Goal: Navigation & Orientation: Go to known website

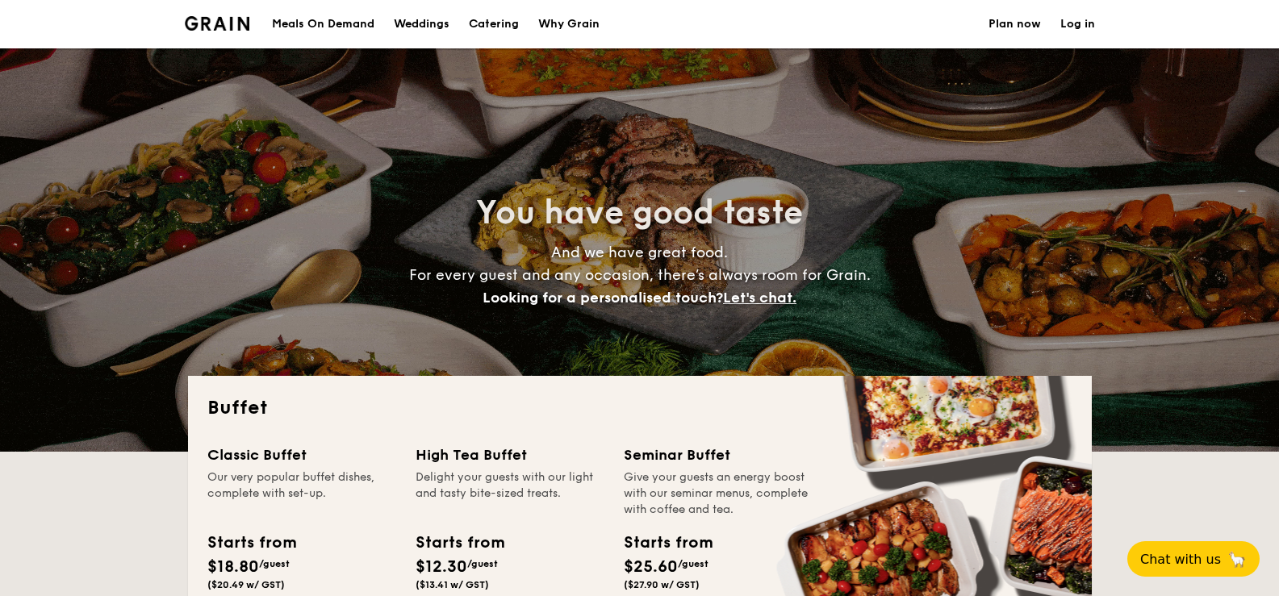
select select
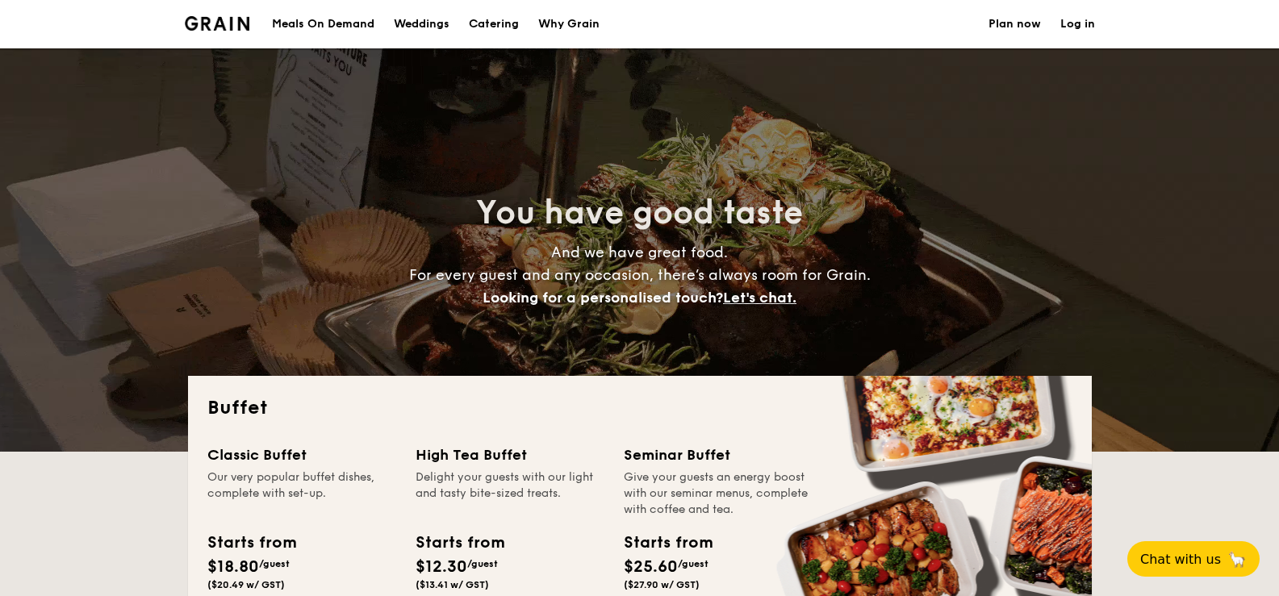
click at [321, 20] on div "Meals On Demand" at bounding box center [323, 24] width 102 height 48
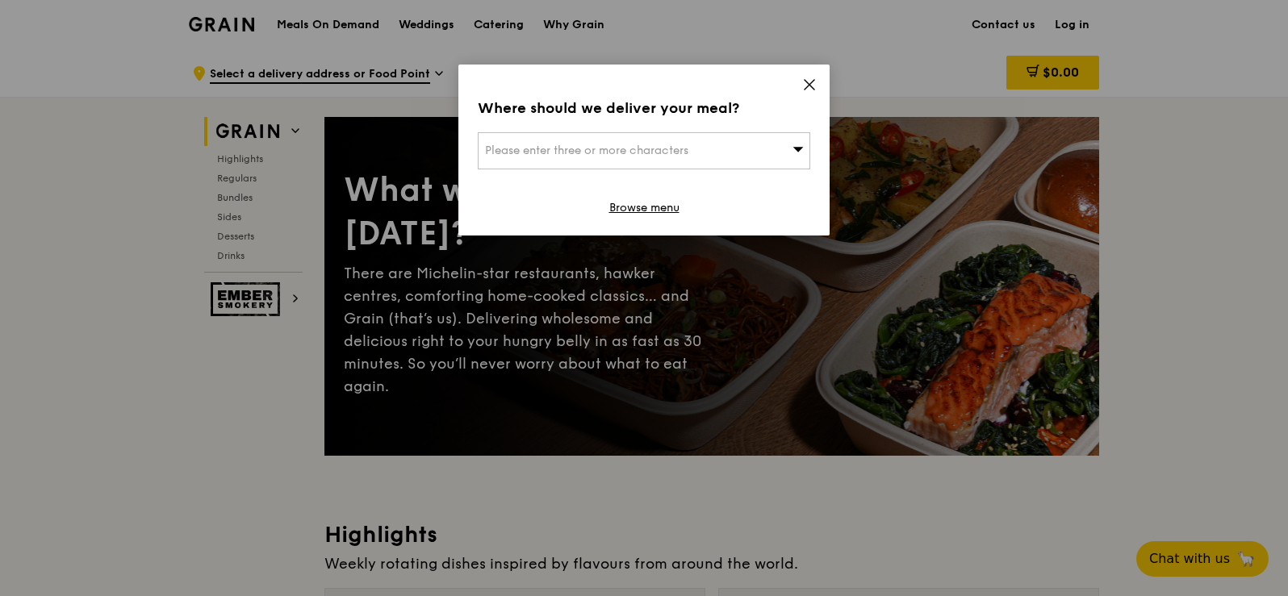
click at [812, 80] on icon at bounding box center [809, 84] width 15 height 15
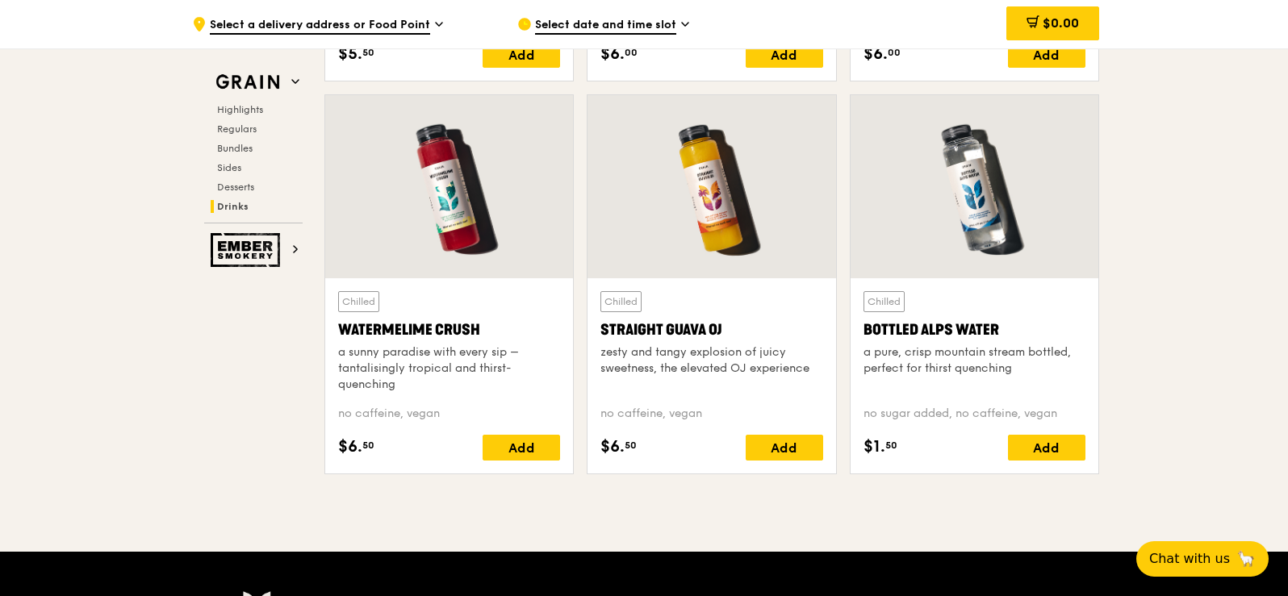
scroll to position [6777, 0]
